Goal: Information Seeking & Learning: Learn about a topic

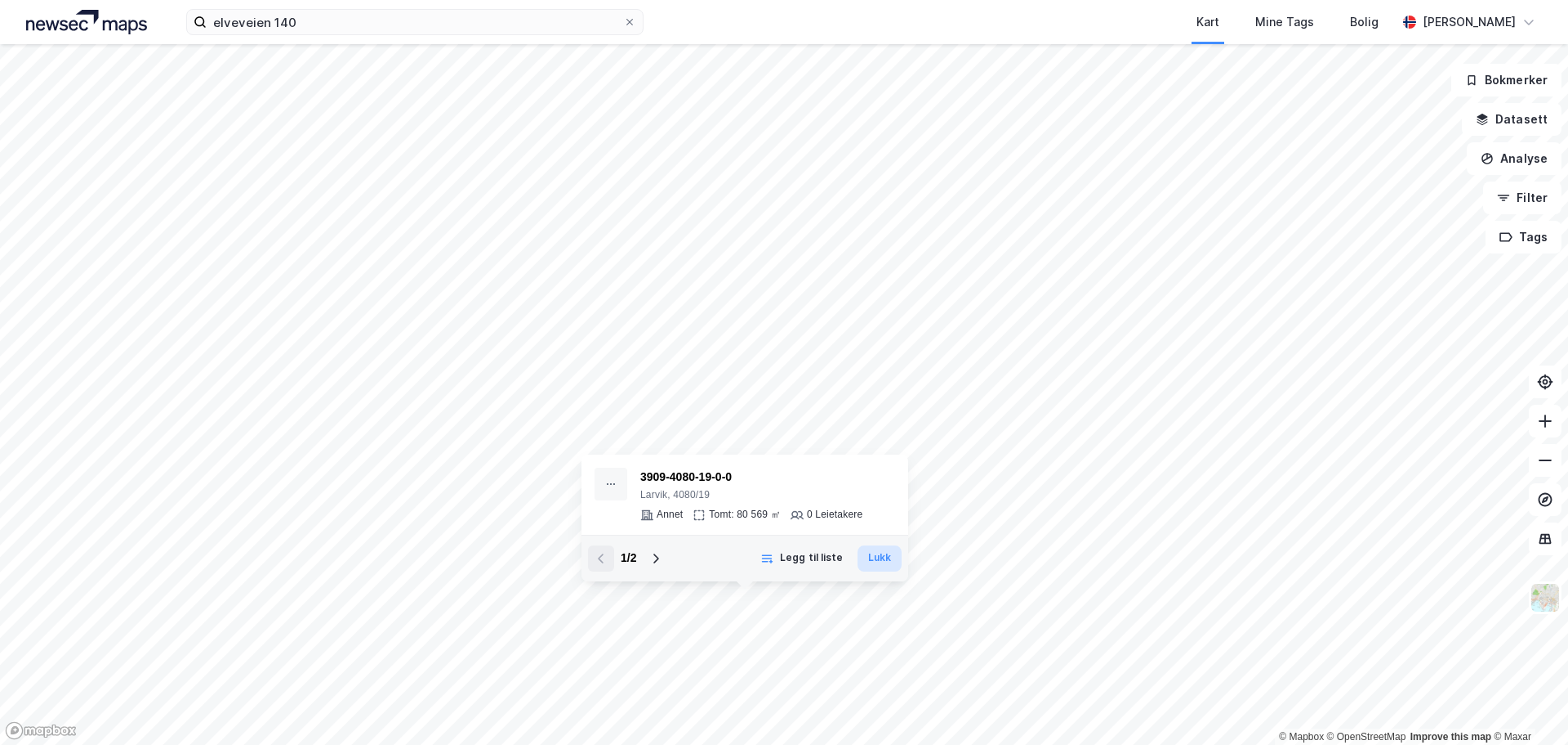
click at [901, 549] on button "Lukk" at bounding box center [880, 558] width 44 height 26
